Goal: Share content

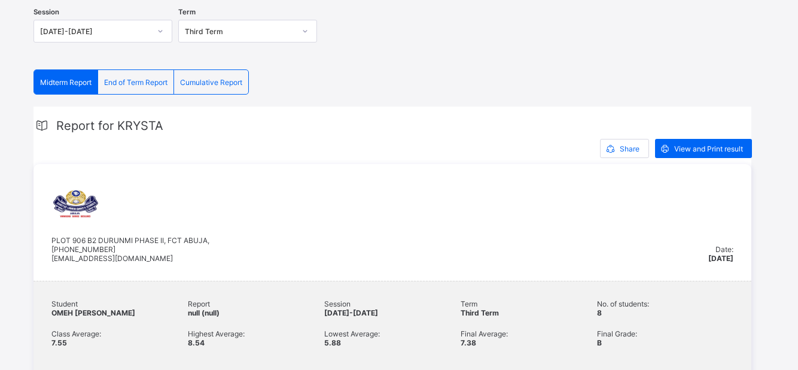
scroll to position [181, 0]
click at [621, 144] on span "Share" at bounding box center [630, 148] width 20 height 9
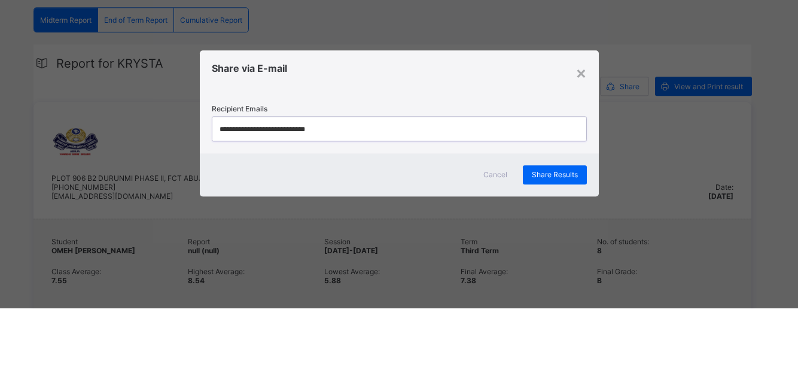
type input "**********"
click at [567, 241] on span "Share Results" at bounding box center [555, 236] width 46 height 9
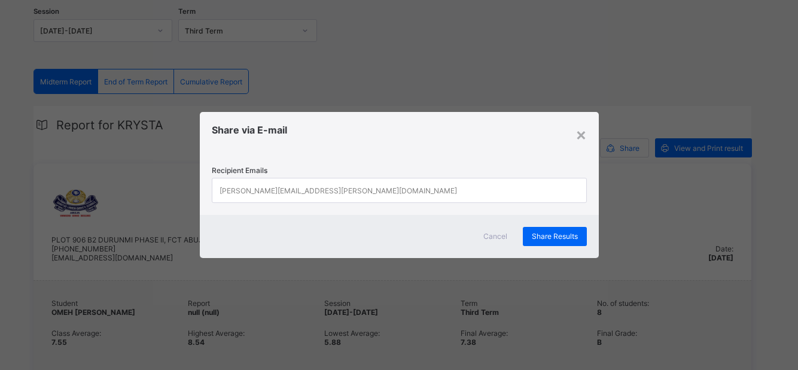
click at [582, 144] on div "×" at bounding box center [581, 134] width 11 height 20
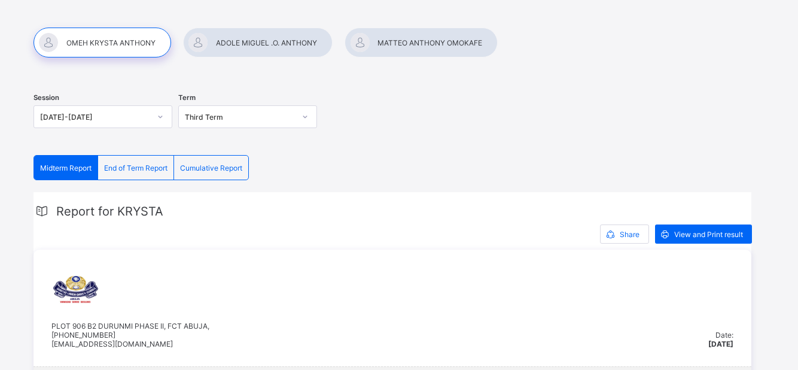
scroll to position [95, 0]
click at [260, 44] on div at bounding box center [258, 43] width 150 height 30
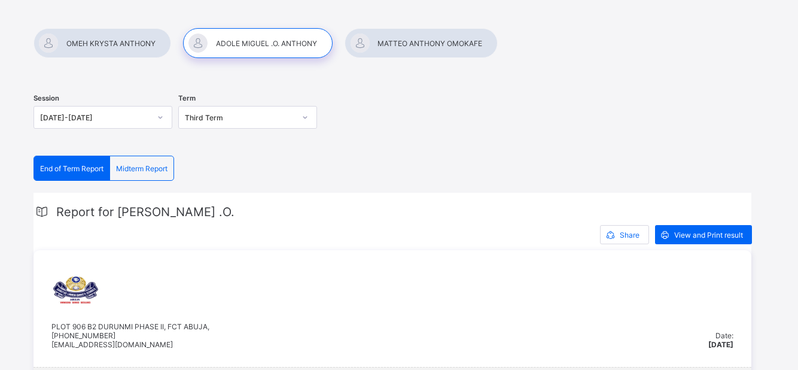
click at [624, 235] on span "Share" at bounding box center [630, 234] width 20 height 9
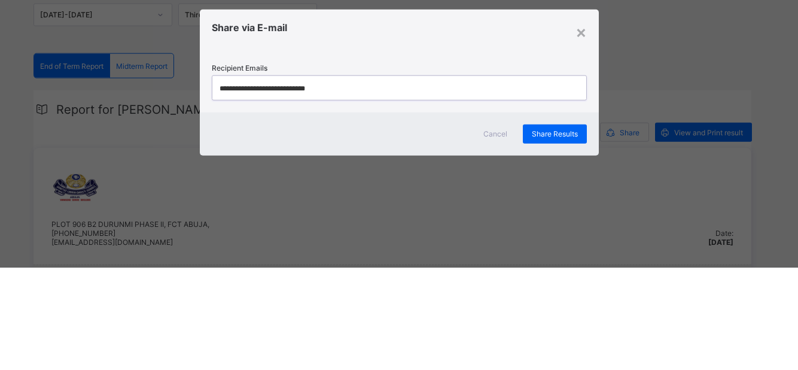
scroll to position [0, 0]
type input "**********"
click at [567, 233] on span "Share Results" at bounding box center [555, 236] width 46 height 9
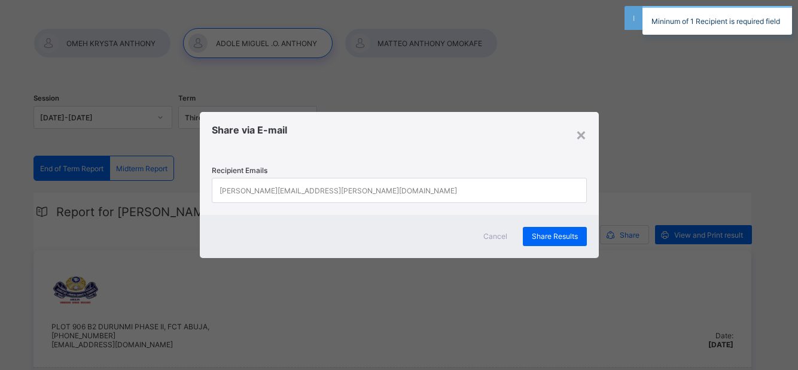
click at [583, 132] on div "×" at bounding box center [581, 134] width 11 height 20
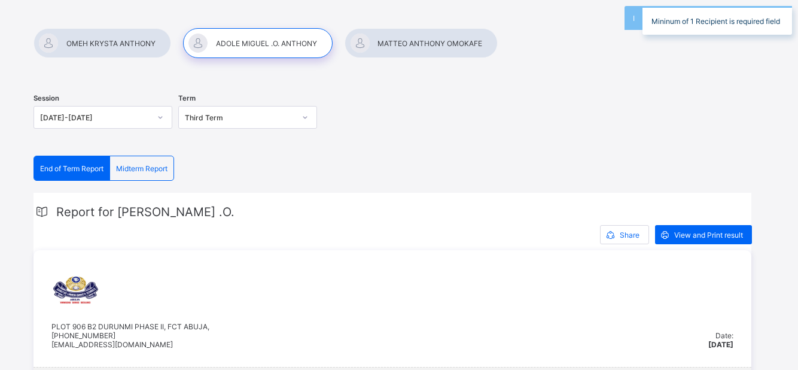
click at [443, 39] on div at bounding box center [421, 43] width 153 height 30
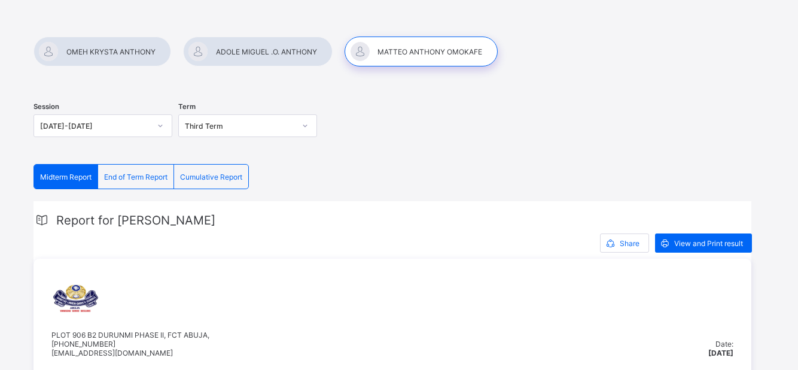
scroll to position [86, 0]
click at [633, 249] on div "Share" at bounding box center [624, 243] width 49 height 19
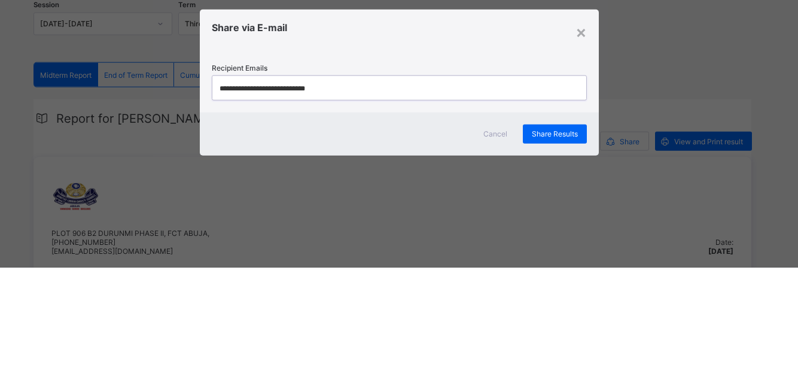
scroll to position [0, 0]
type input "**********"
click at [561, 237] on span "Share Results" at bounding box center [555, 236] width 46 height 9
